Goal: Task Accomplishment & Management: Manage account settings

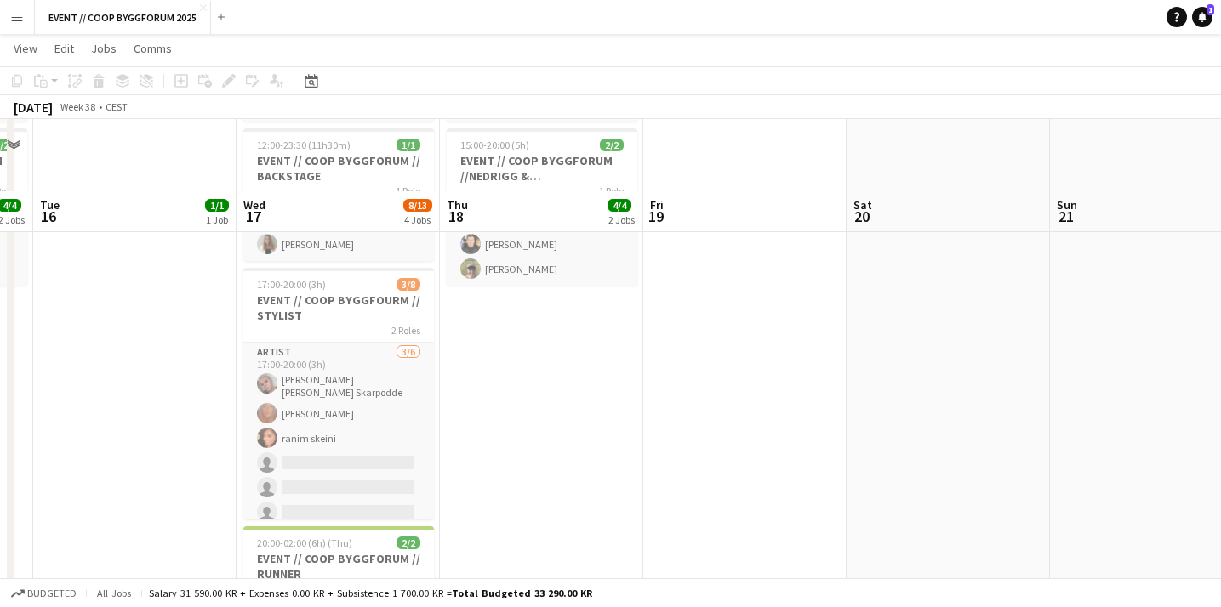
scroll to position [376, 0]
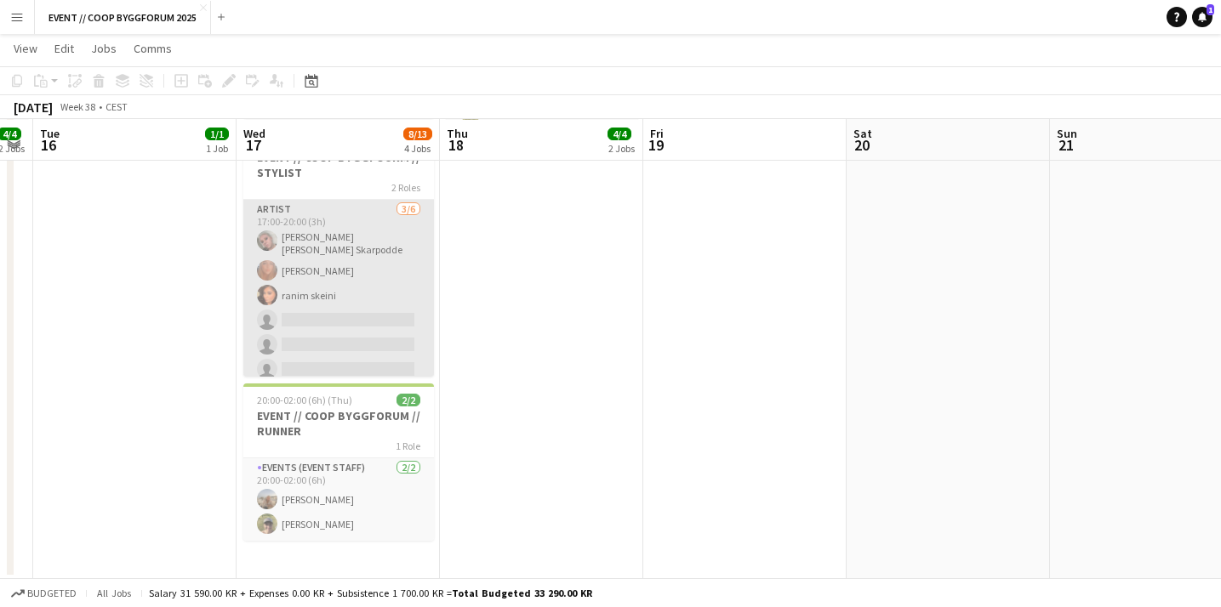
click at [389, 309] on app-card-role "Artist [DATE] 17:00-20:00 (3h) [PERSON_NAME] [PERSON_NAME] Skarpodde [PERSON_NA…" at bounding box center [338, 293] width 191 height 186
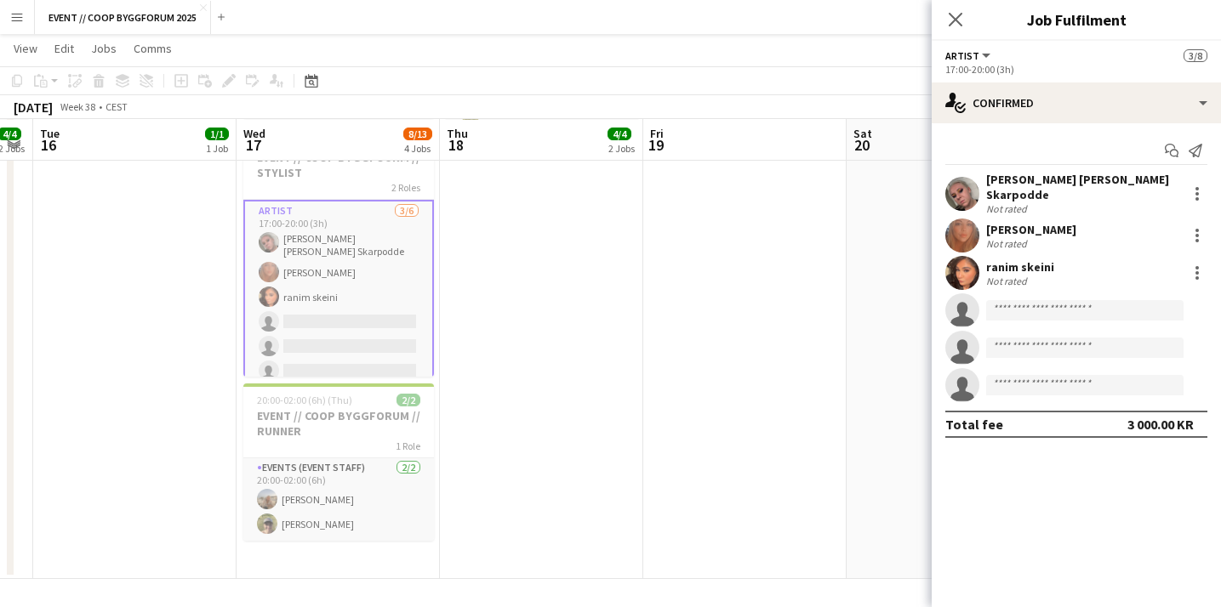
click at [953, 230] on app-user-avatar at bounding box center [962, 236] width 34 height 34
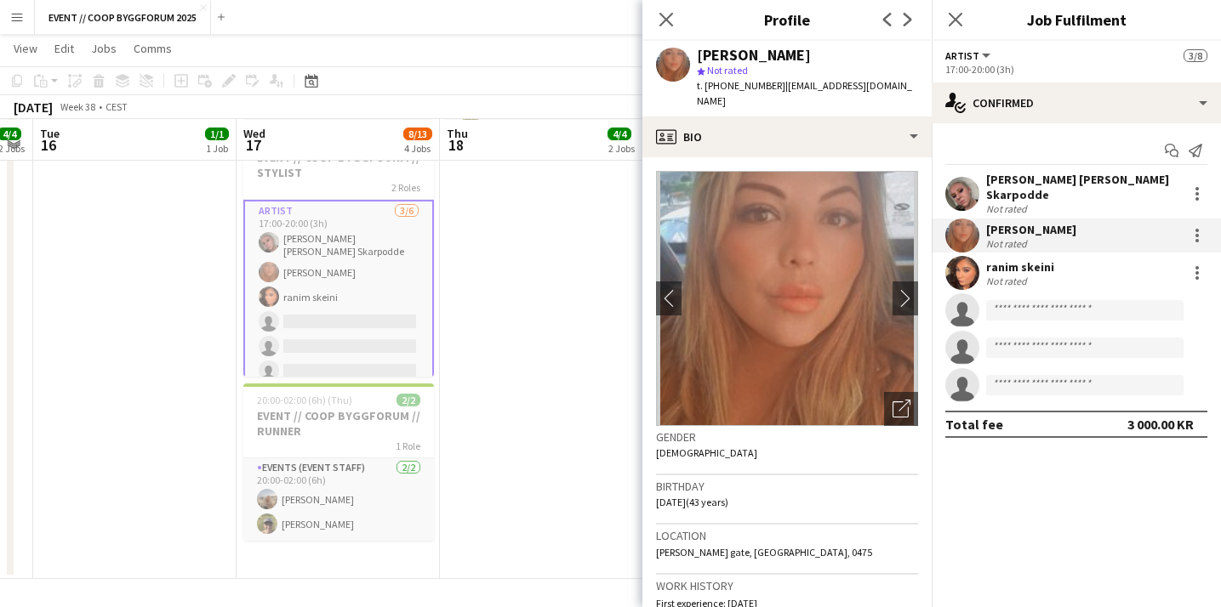
click at [970, 171] on div "Start chat Send notification [PERSON_NAME] [PERSON_NAME] Skarpodde Not rated [P…" at bounding box center [1075, 287] width 289 height 328
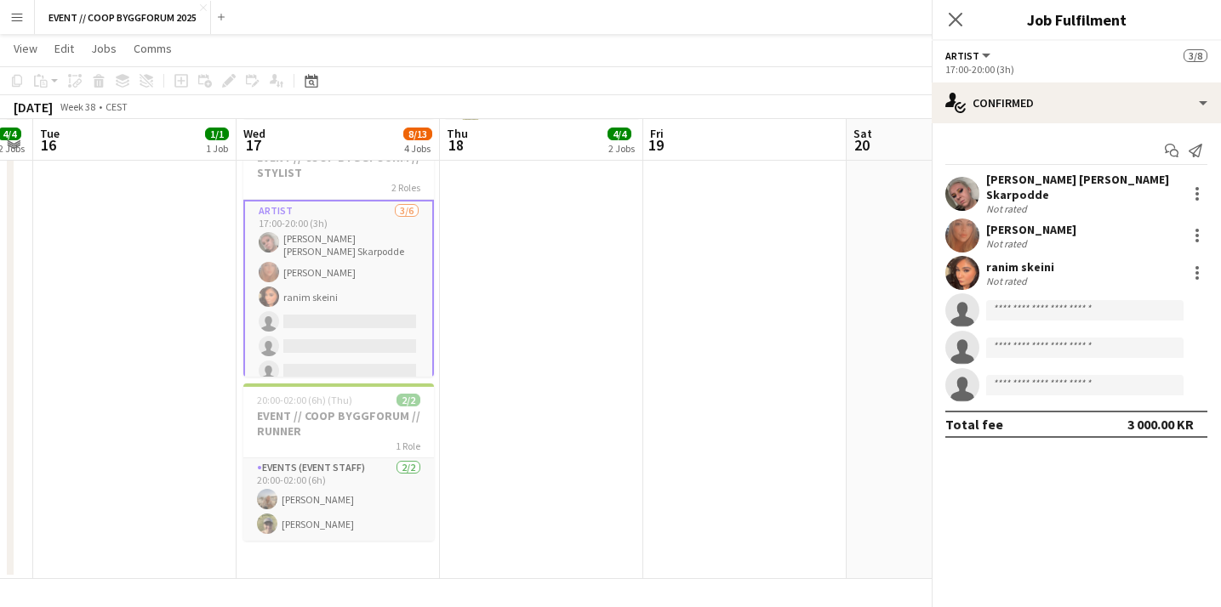
click at [966, 180] on app-user-avatar at bounding box center [962, 194] width 34 height 34
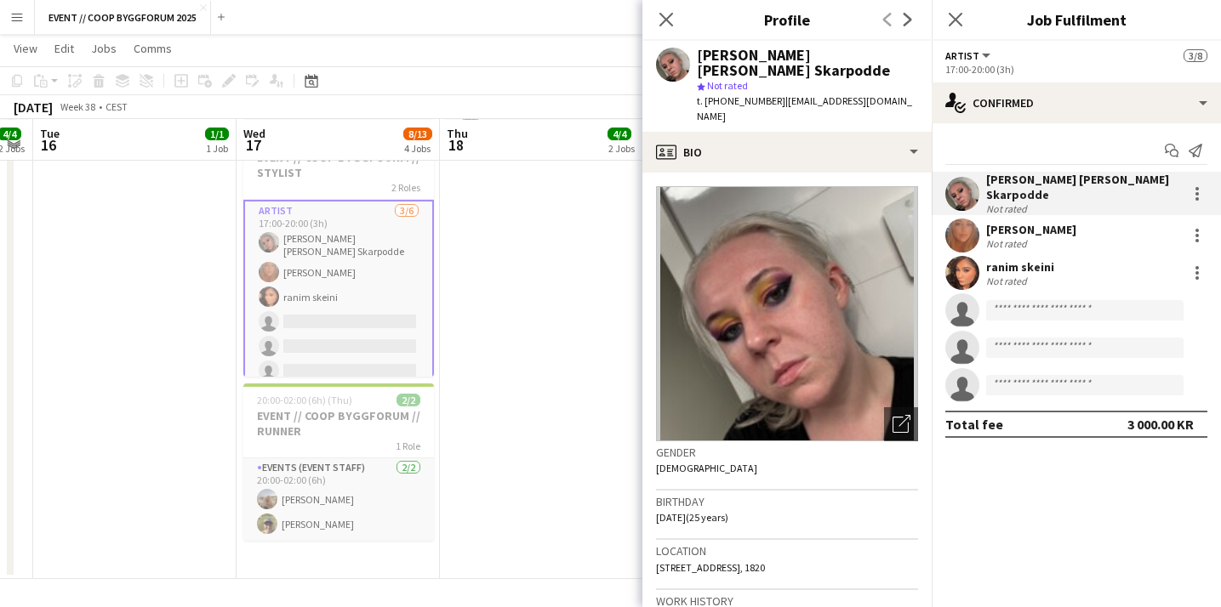
click at [958, 256] on app-user-avatar at bounding box center [962, 273] width 34 height 34
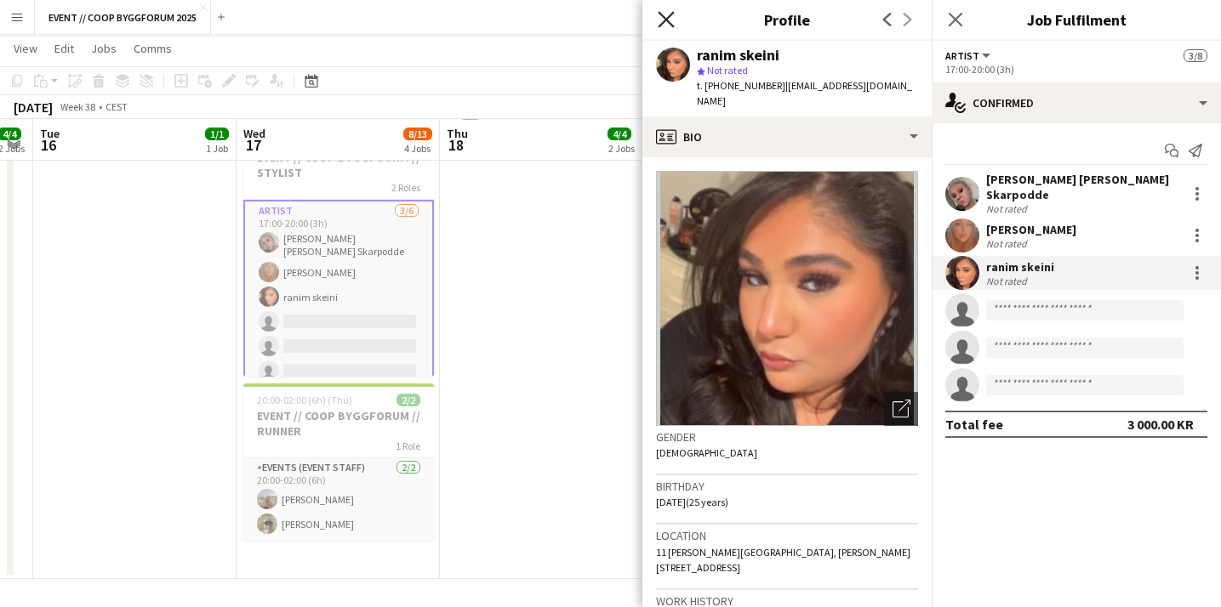
click at [662, 20] on icon "Close pop-in" at bounding box center [665, 19] width 16 height 16
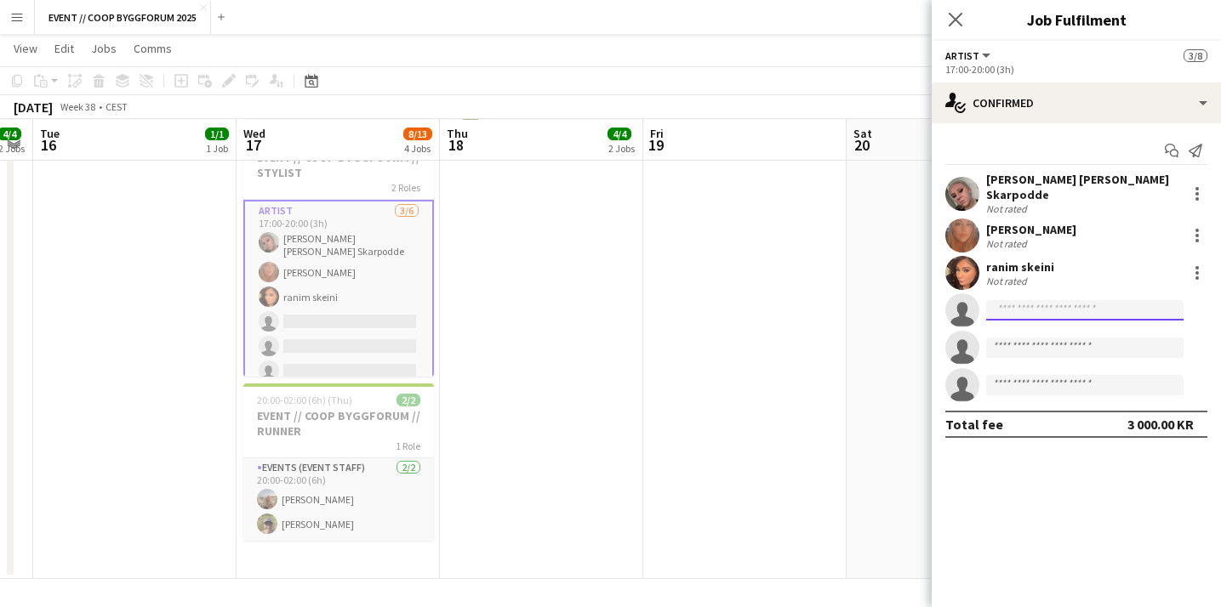
click at [1032, 300] on input at bounding box center [1084, 310] width 197 height 20
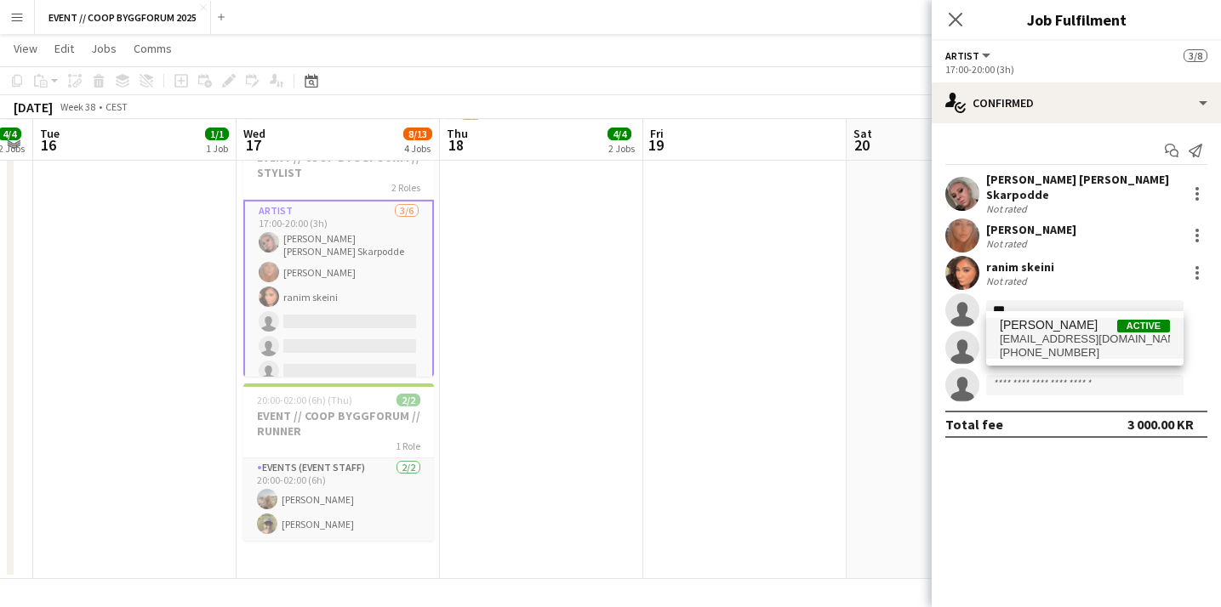
type input "***"
click at [1064, 335] on span "[EMAIL_ADDRESS][DOMAIN_NAME]" at bounding box center [1084, 340] width 170 height 14
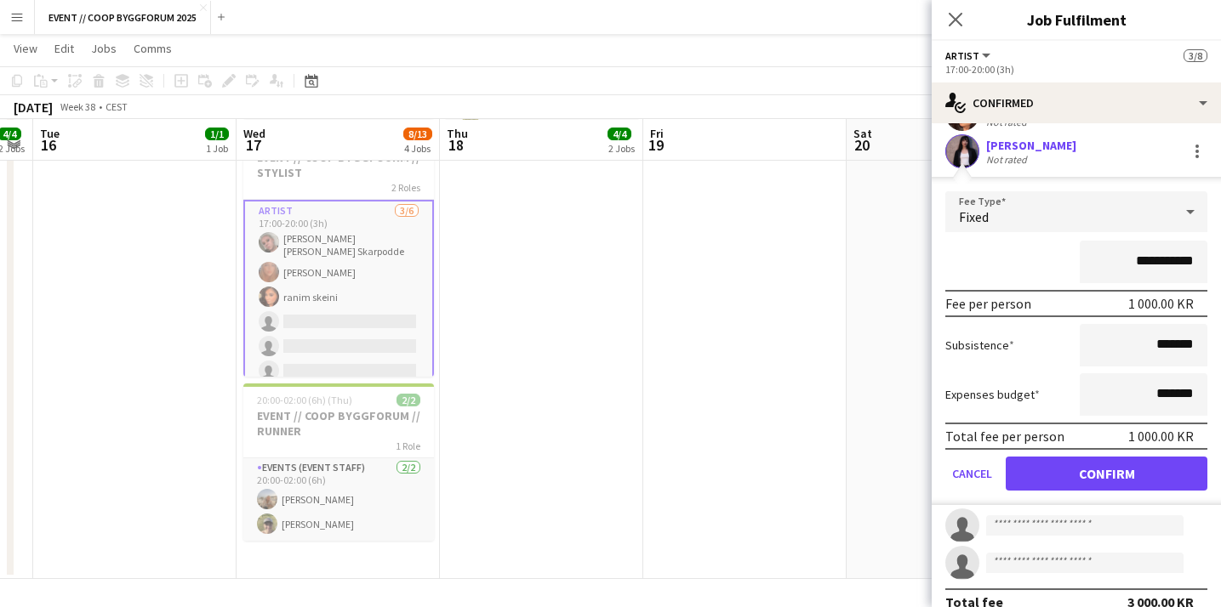
scroll to position [172, 0]
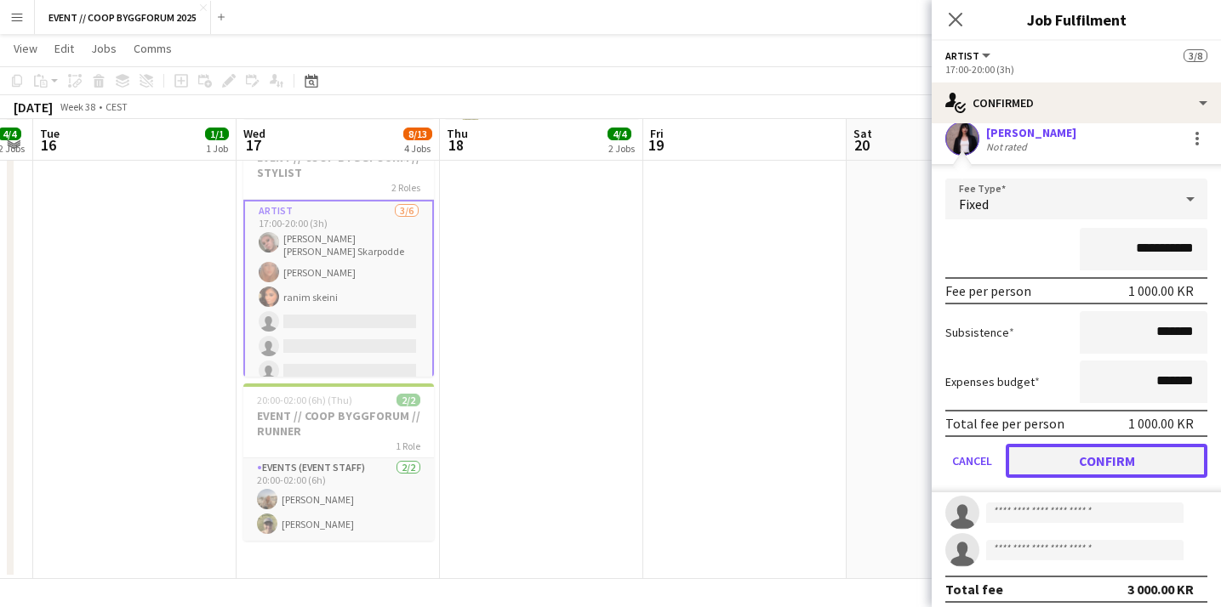
click at [1057, 453] on button "Confirm" at bounding box center [1106, 461] width 202 height 34
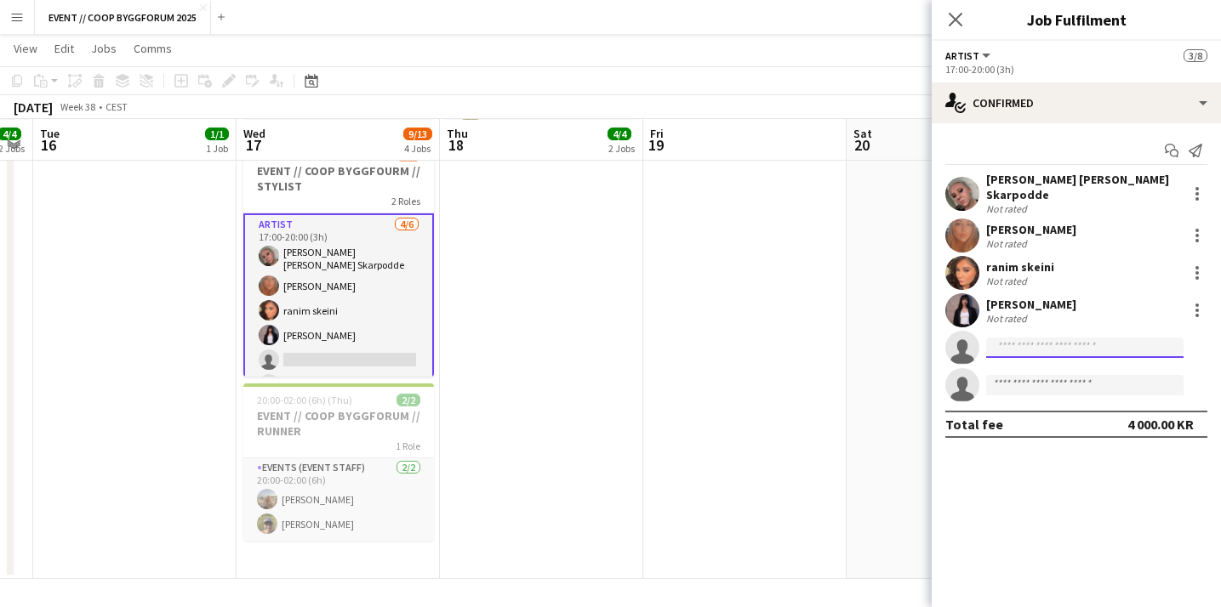
click at [1030, 341] on input at bounding box center [1084, 348] width 197 height 20
type input "*"
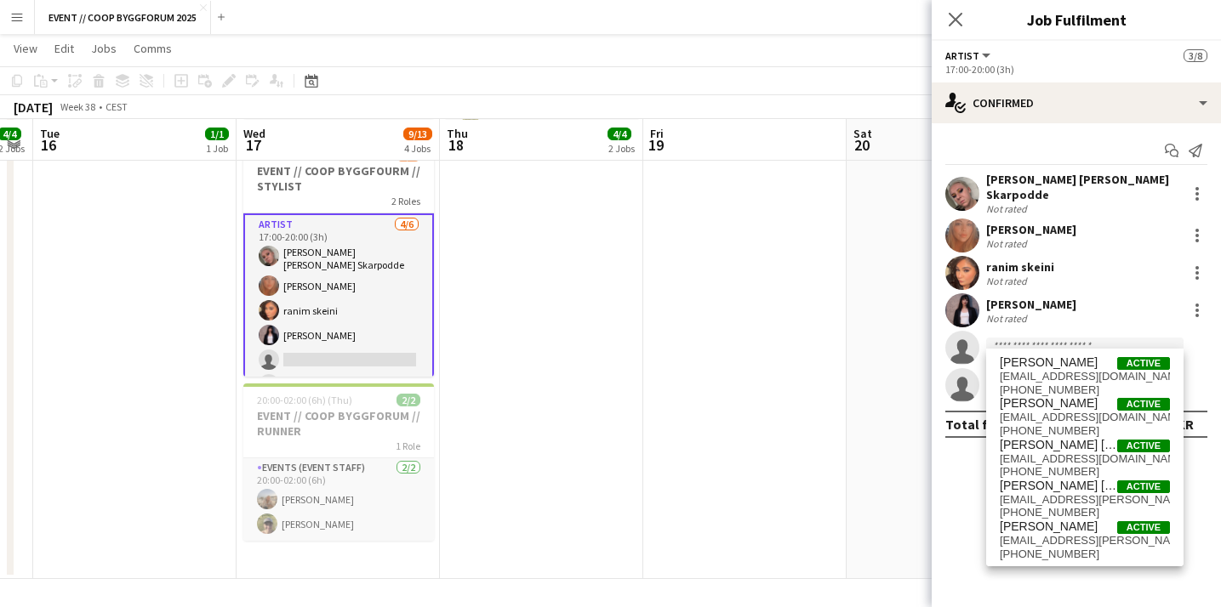
click at [672, 408] on app-date-cell at bounding box center [744, 197] width 203 height 765
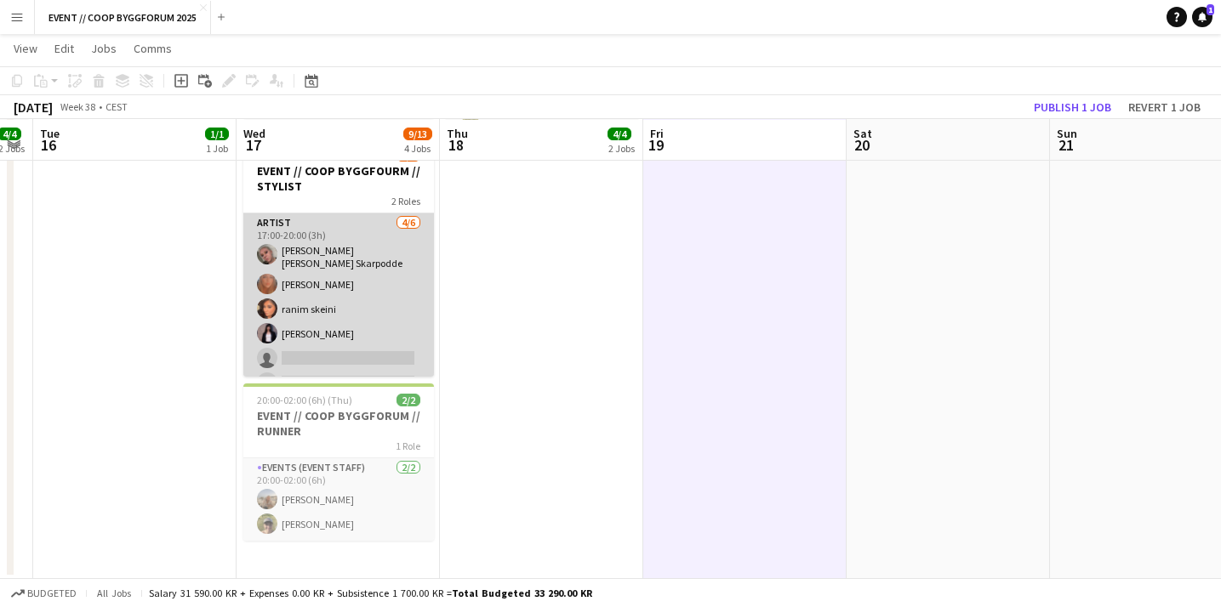
scroll to position [100, 0]
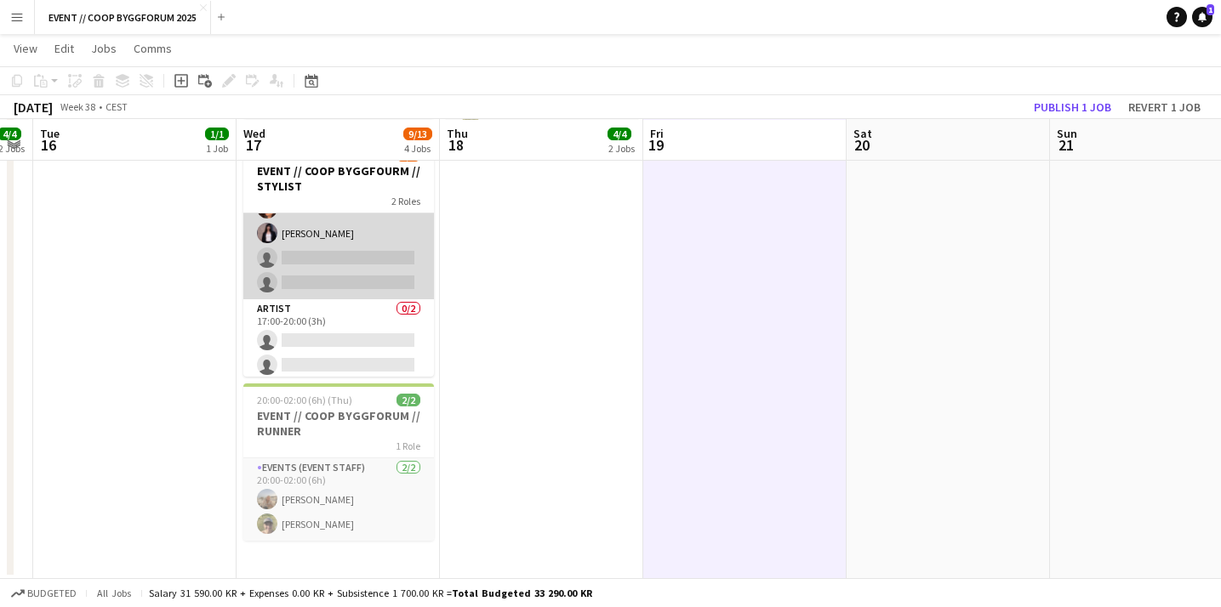
click at [344, 333] on app-card-role "Artist 0/2 17:00-20:00 (3h) single-neutral-actions single-neutral-actions" at bounding box center [338, 340] width 191 height 83
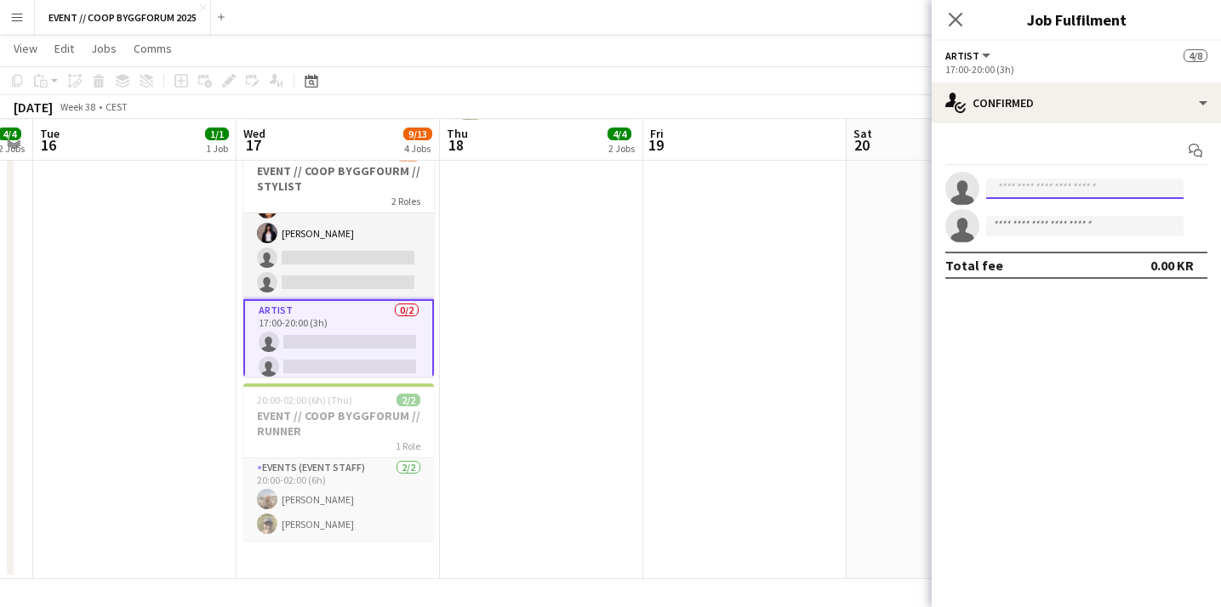
click at [998, 187] on input at bounding box center [1084, 189] width 197 height 20
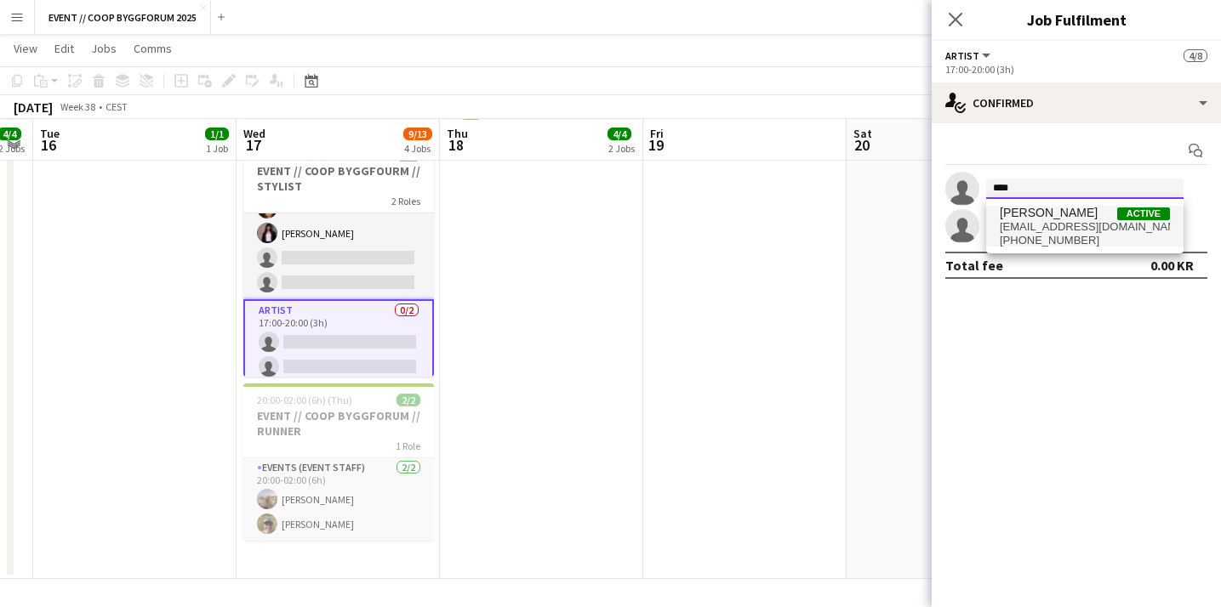
type input "****"
click at [1050, 229] on span "[EMAIL_ADDRESS][DOMAIN_NAME]" at bounding box center [1084, 227] width 170 height 14
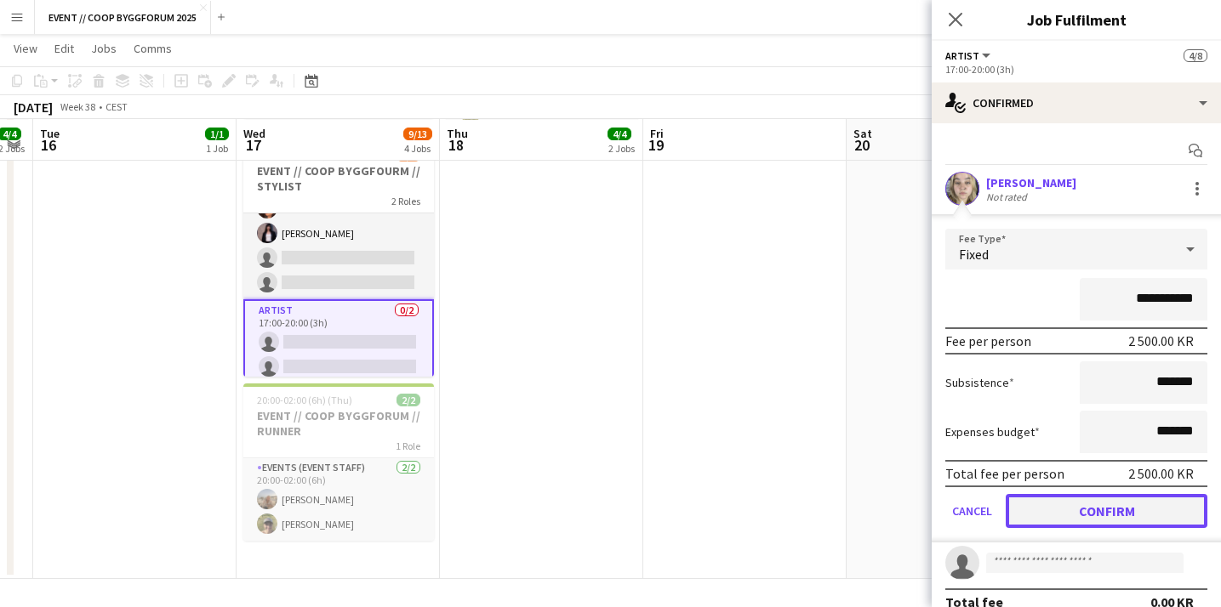
click at [1043, 507] on button "Confirm" at bounding box center [1106, 511] width 202 height 34
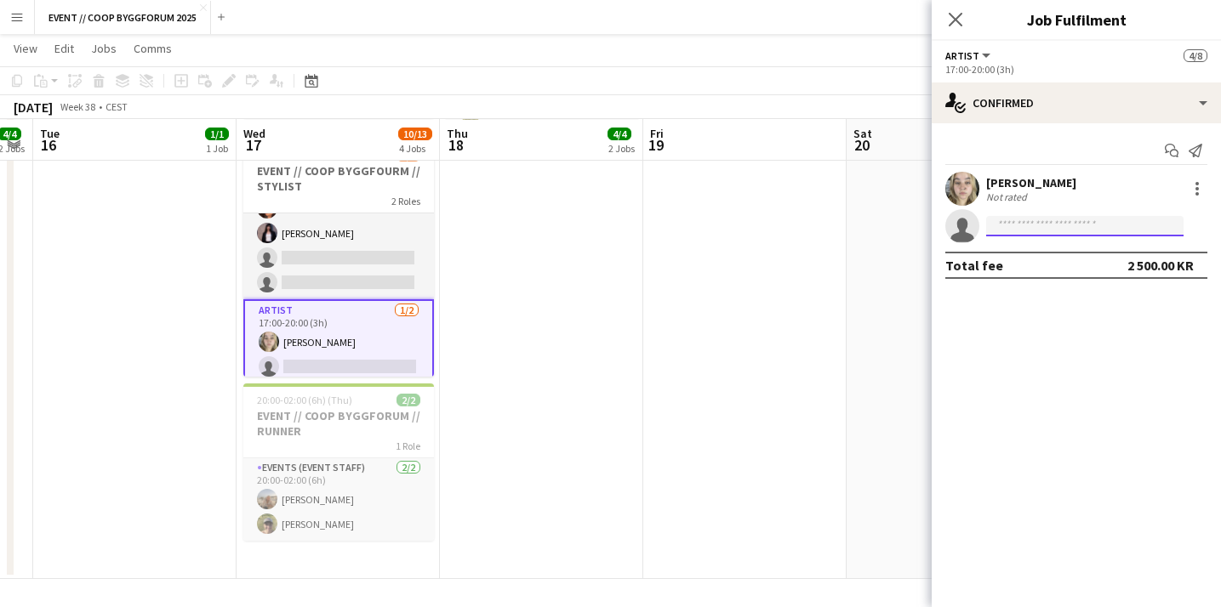
click at [1016, 229] on input at bounding box center [1084, 226] width 197 height 20
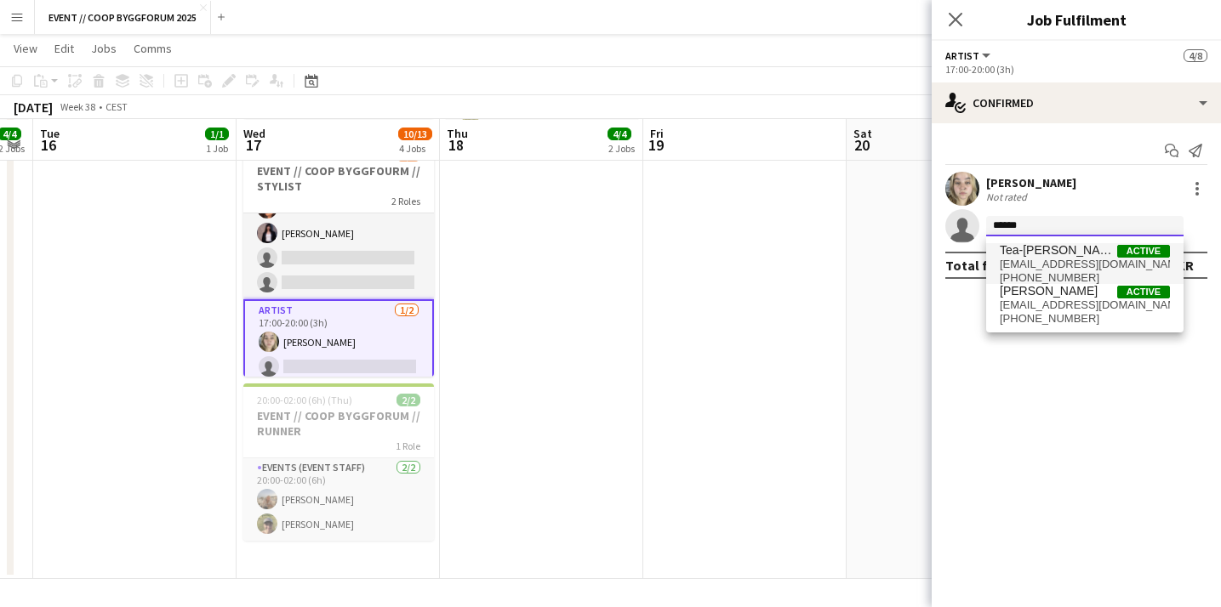
type input "******"
click at [1022, 261] on span "[EMAIL_ADDRESS][DOMAIN_NAME]" at bounding box center [1084, 265] width 170 height 14
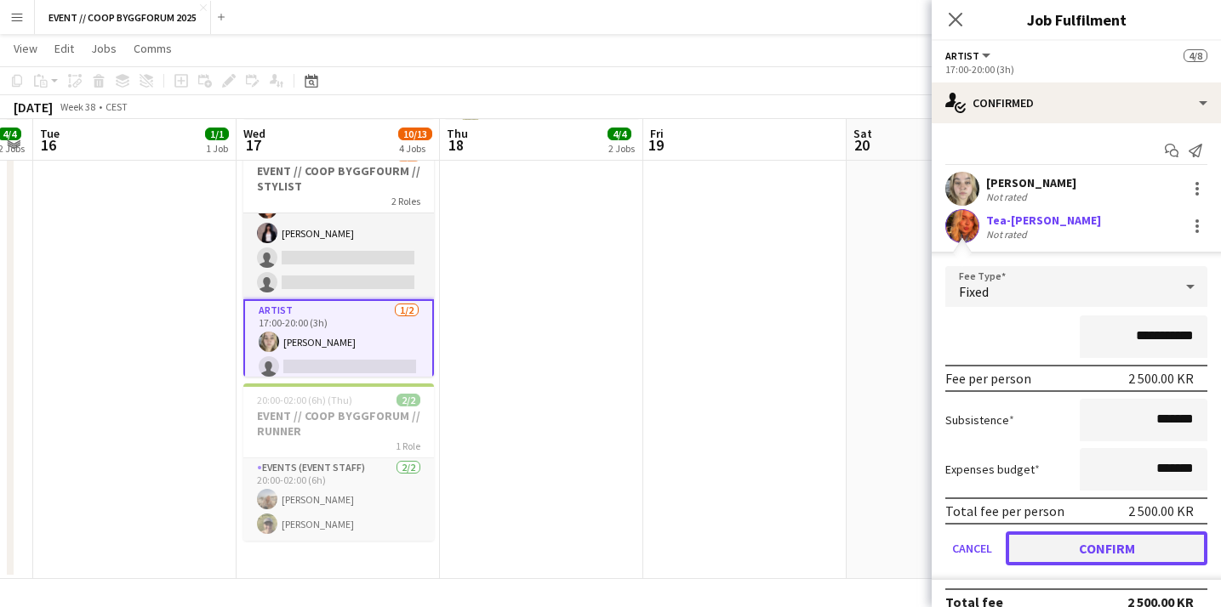
click at [1045, 555] on button "Confirm" at bounding box center [1106, 549] width 202 height 34
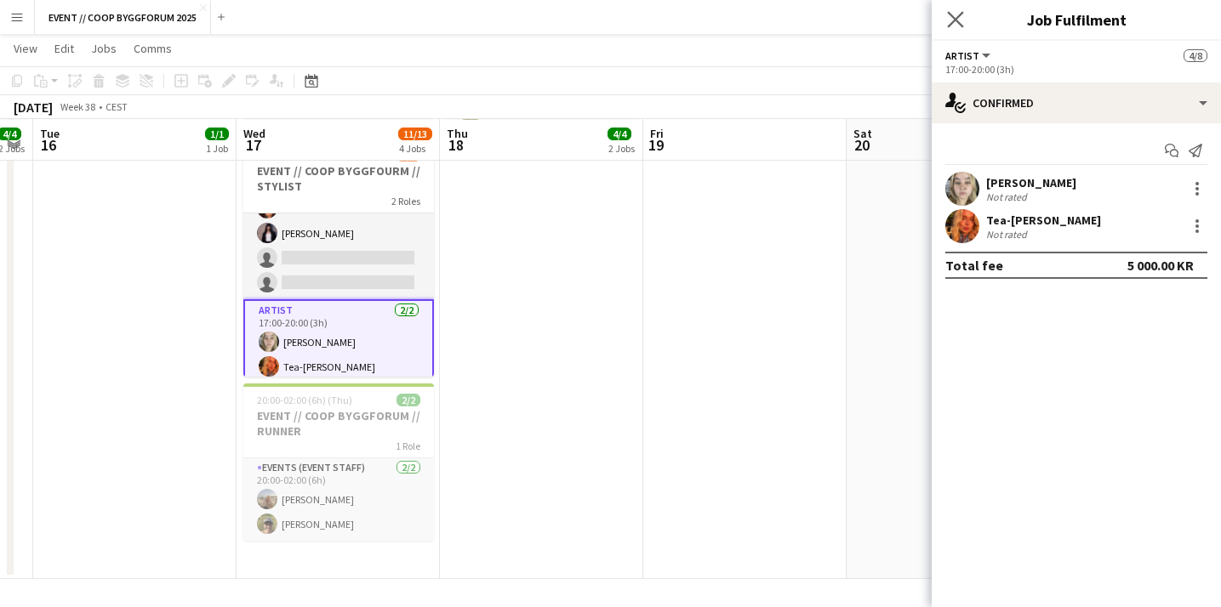
click at [957, 8] on app-icon "Close pop-in" at bounding box center [955, 20] width 25 height 25
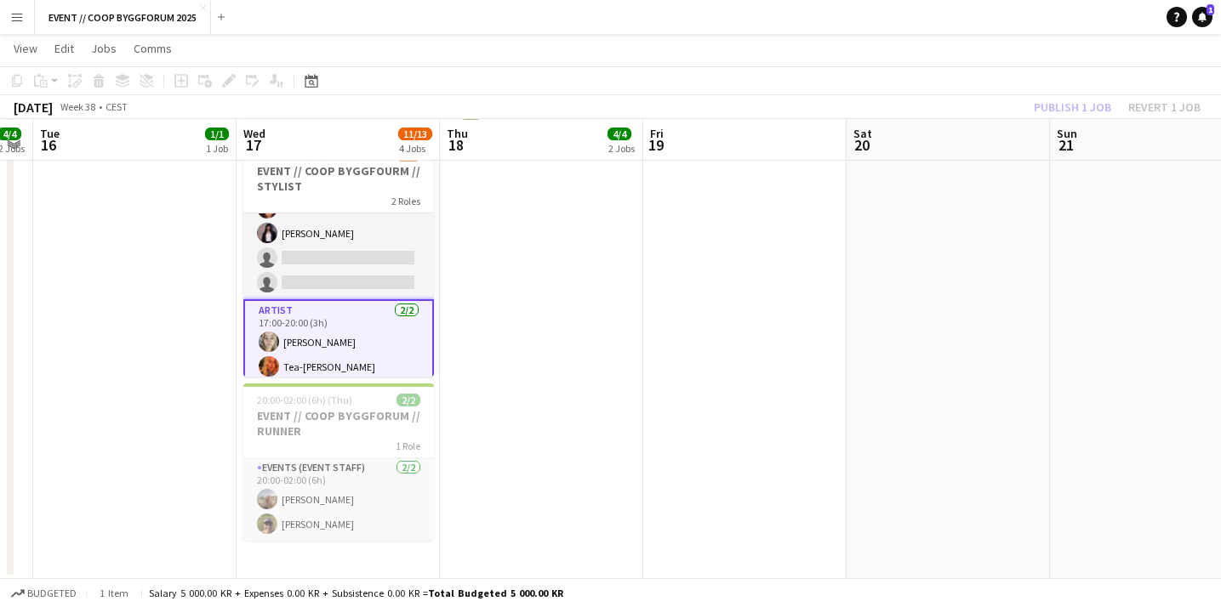
click at [1048, 98] on div "Publish 1 job Revert 1 job" at bounding box center [1117, 107] width 208 height 22
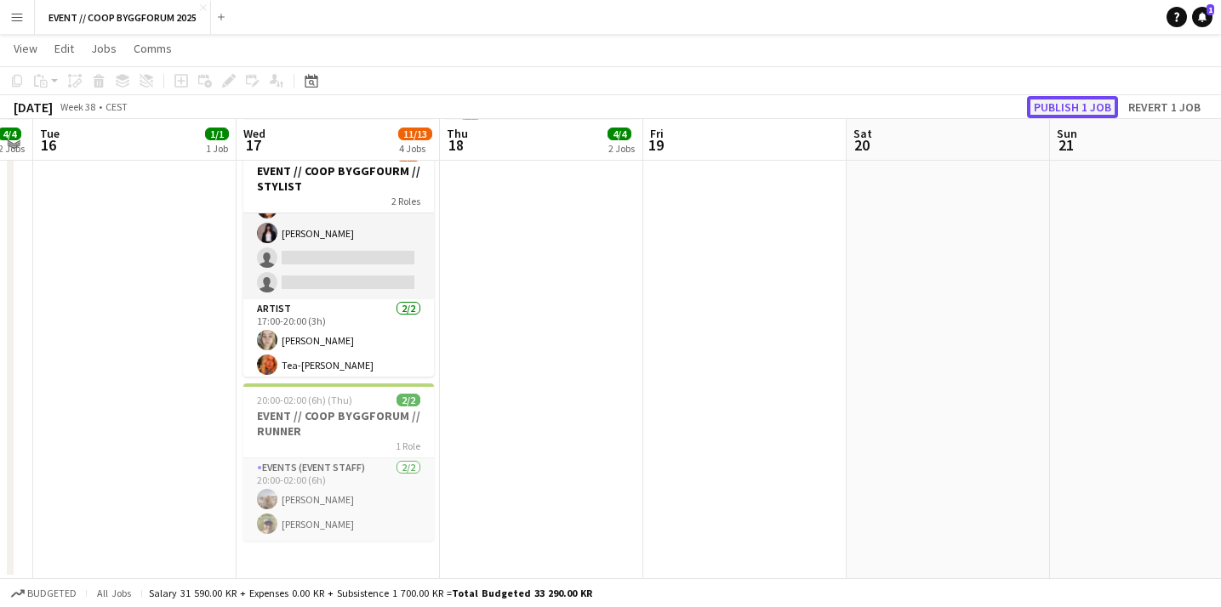
click at [1048, 103] on button "Publish 1 job" at bounding box center [1072, 107] width 91 height 22
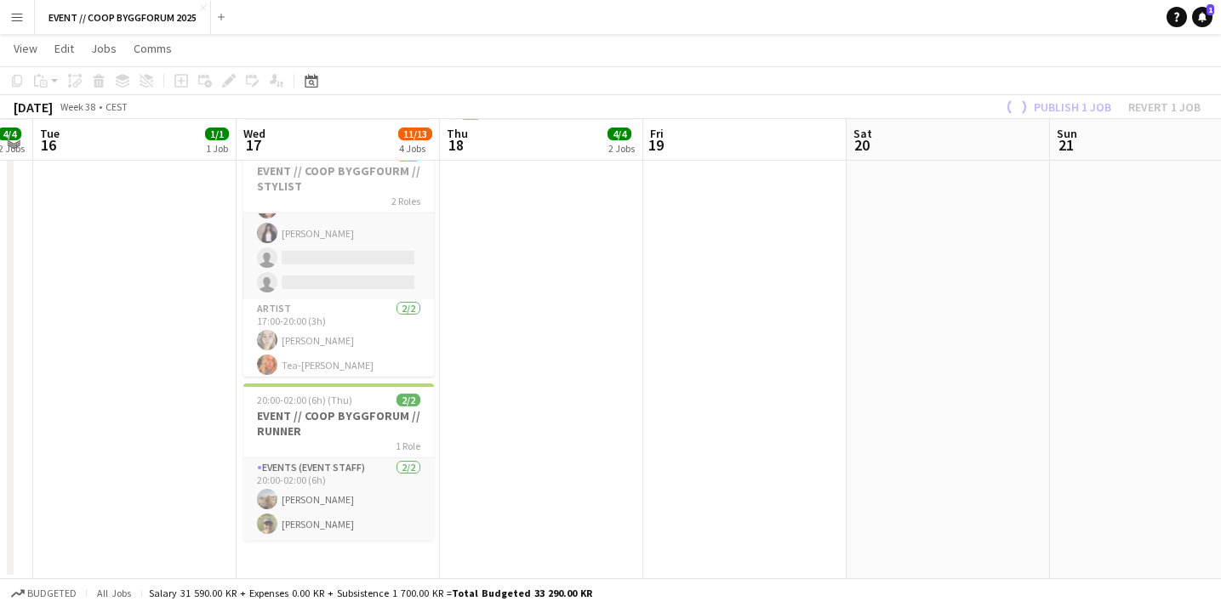
scroll to position [87, 0]
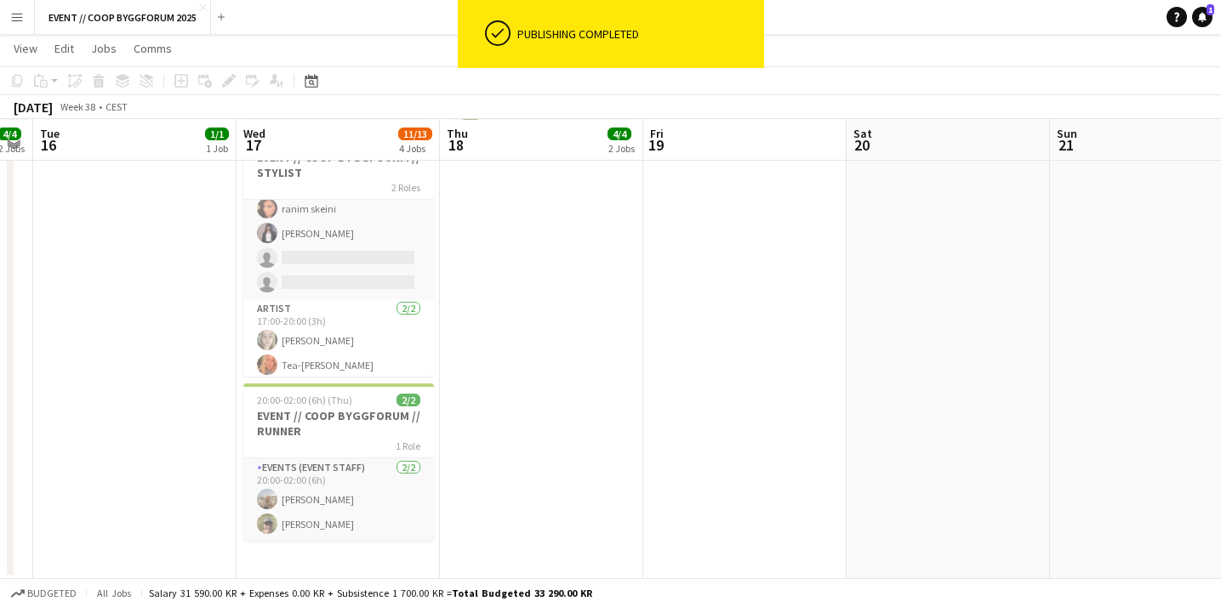
click at [569, 200] on app-date-cell "10:00-13:00 (3h) 2/2 EVENT // COOP BYGGFORUM // RUNNER 1 Role Events (Event Sta…" at bounding box center [541, 197] width 203 height 765
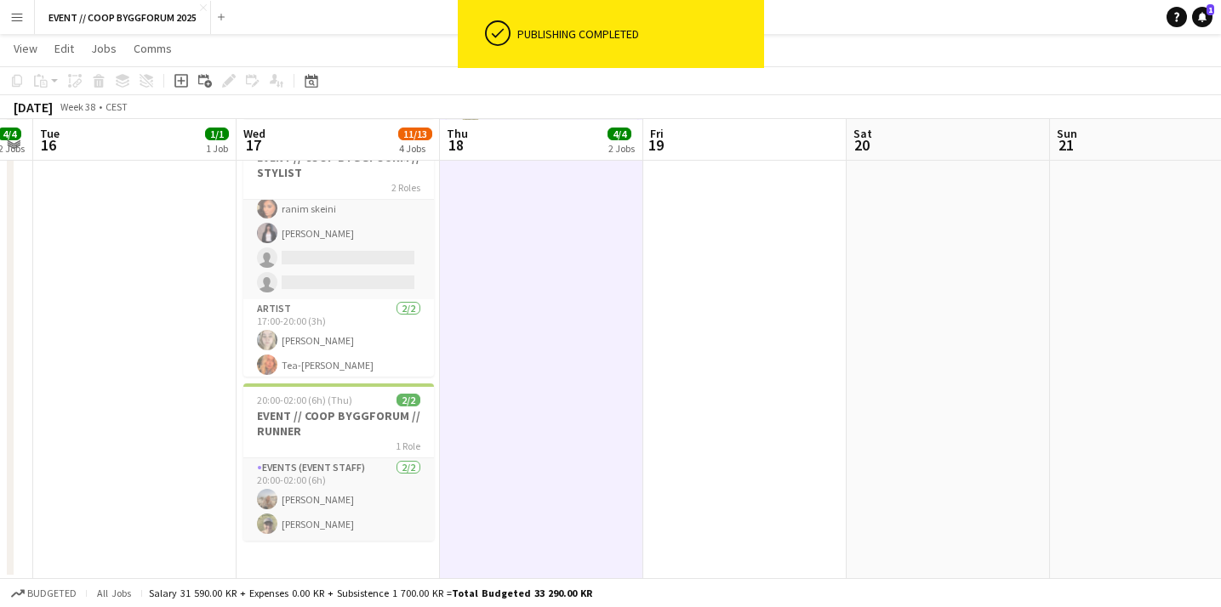
click at [13, 20] on app-icon "Menu" at bounding box center [17, 17] width 14 height 14
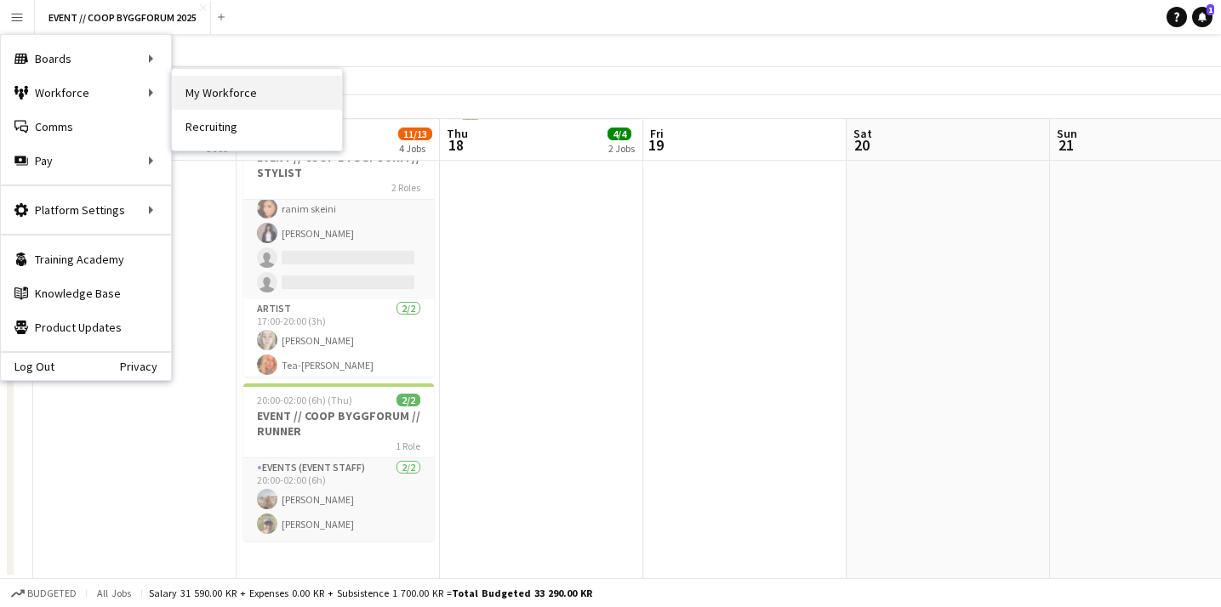
click at [224, 97] on link "My Workforce" at bounding box center [257, 93] width 170 height 34
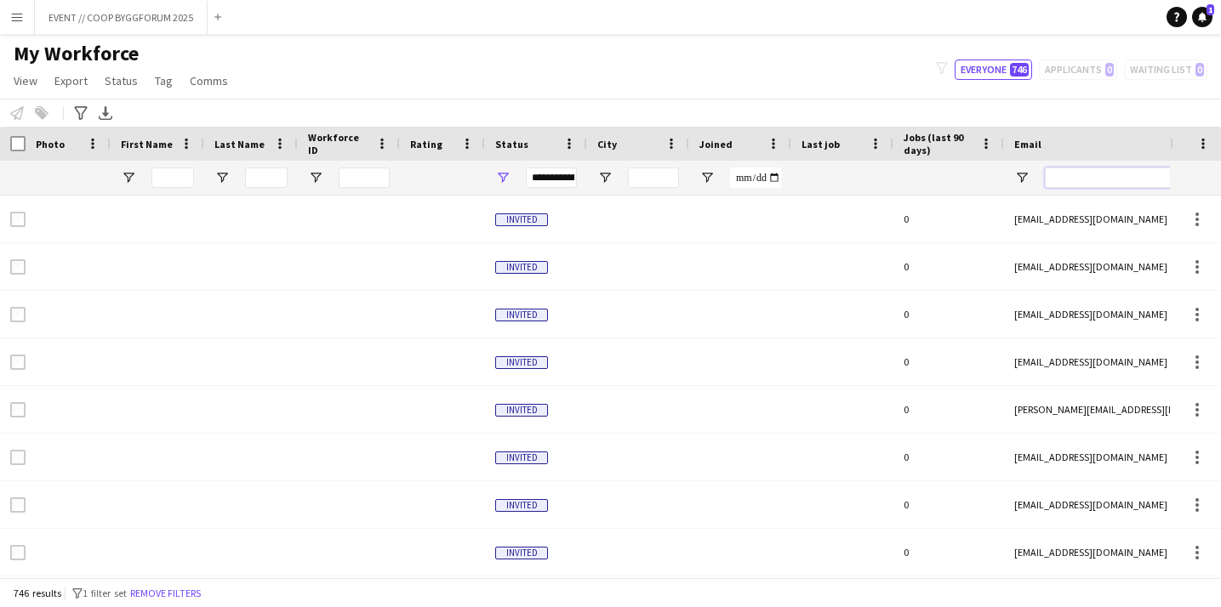
click at [1075, 178] on input "Email Filter Input" at bounding box center [1188, 178] width 289 height 20
paste input "**********"
type input "**********"
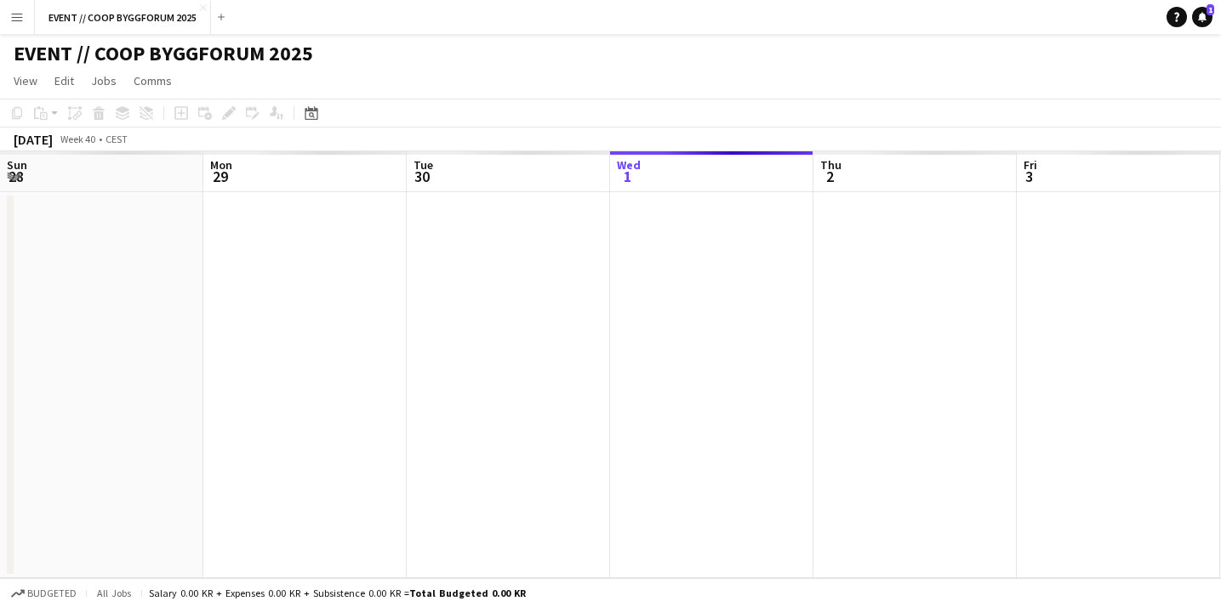
scroll to position [0, 407]
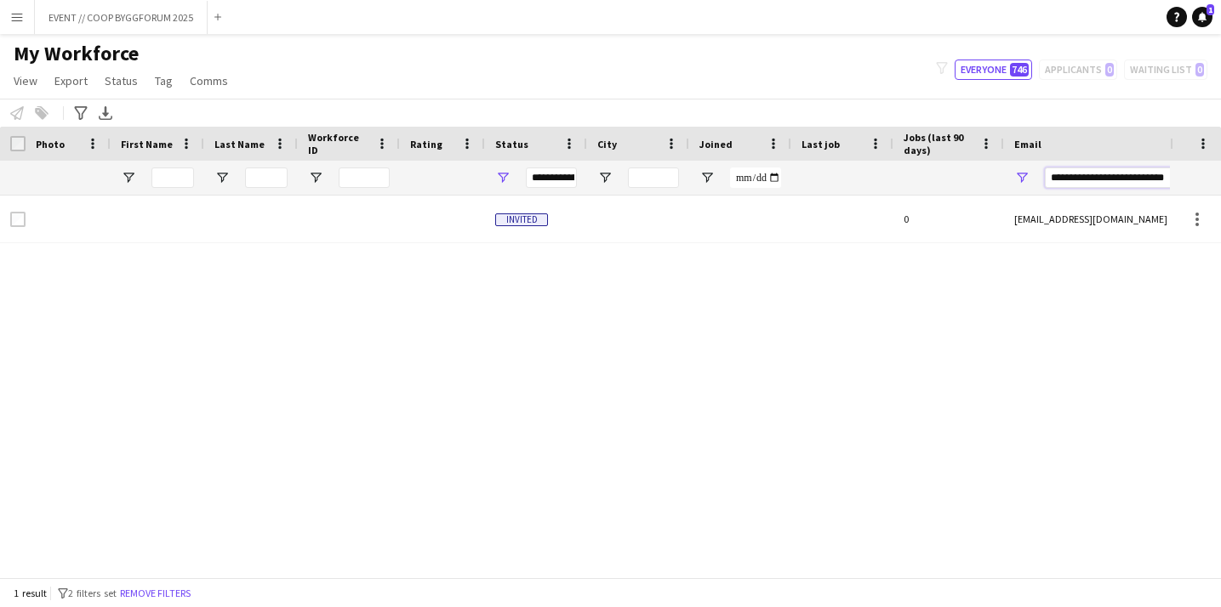
click at [1101, 174] on input "**********" at bounding box center [1188, 178] width 289 height 20
paste input "Email Filter Input"
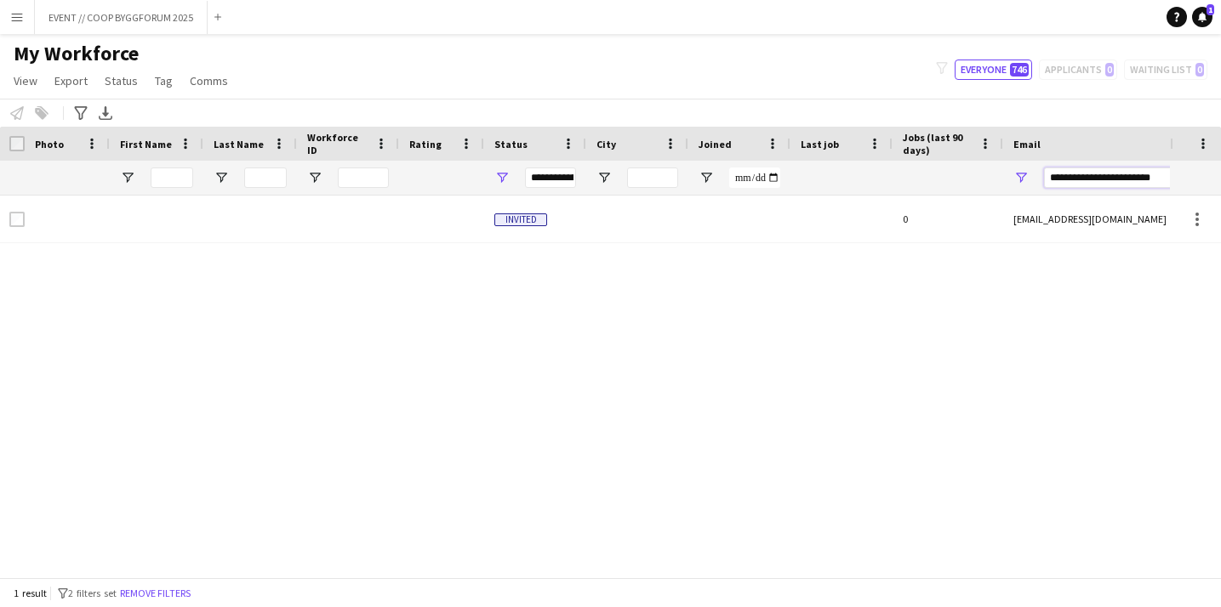
type input "**********"
click at [147, 16] on button "EVENT // COOP BYGGFORUM 2025 Close" at bounding box center [121, 17] width 173 height 33
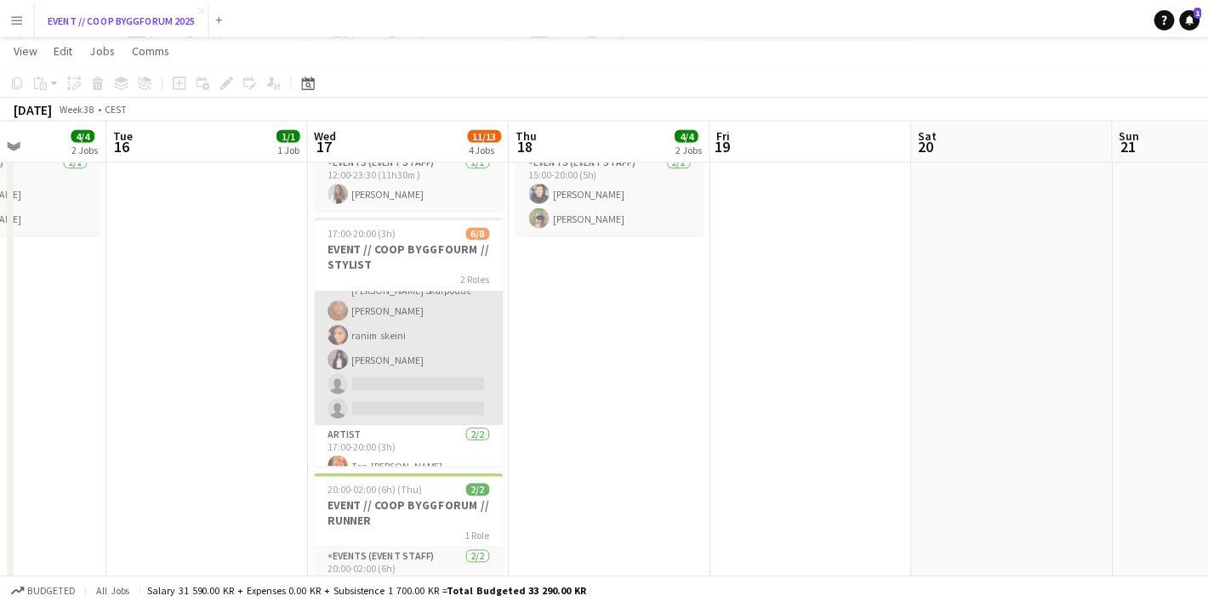
scroll to position [48, 0]
